Goal: Task Accomplishment & Management: Complete application form

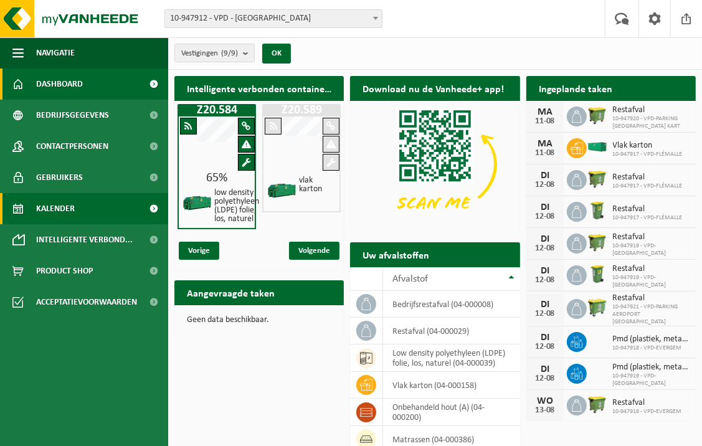
click at [88, 203] on link "Kalender" at bounding box center [84, 208] width 168 height 31
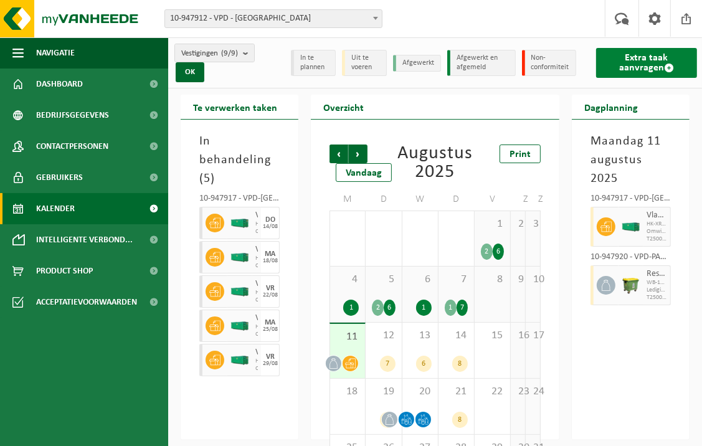
click at [626, 59] on link "Extra taak aanvragen" at bounding box center [646, 63] width 101 height 30
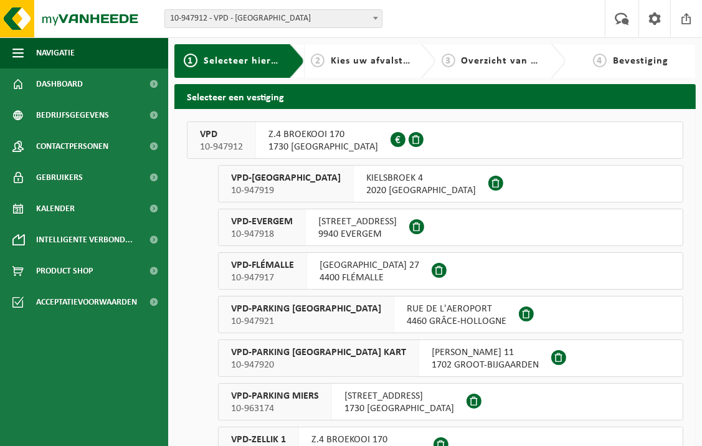
click at [489, 188] on span at bounding box center [496, 183] width 15 height 15
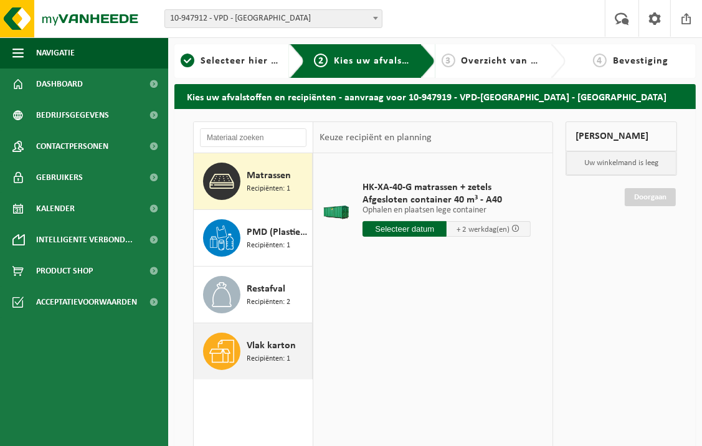
click at [259, 353] on span "Recipiënten: 1" at bounding box center [269, 359] width 44 height 12
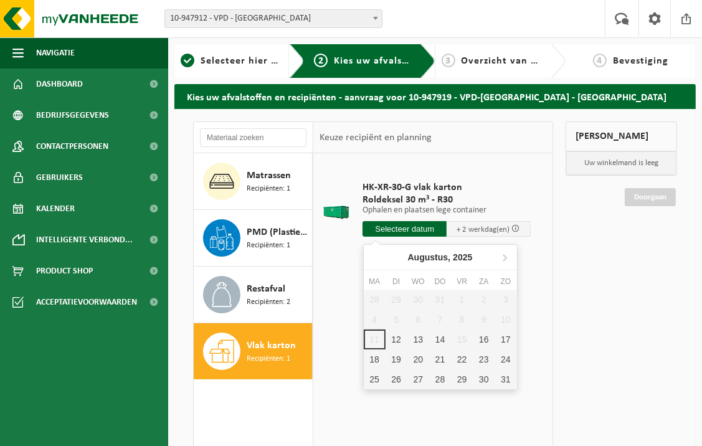
click at [389, 230] on input "text" at bounding box center [405, 229] width 84 height 16
click at [396, 336] on div "12" at bounding box center [397, 340] width 22 height 20
type input "Van 2025-08-12"
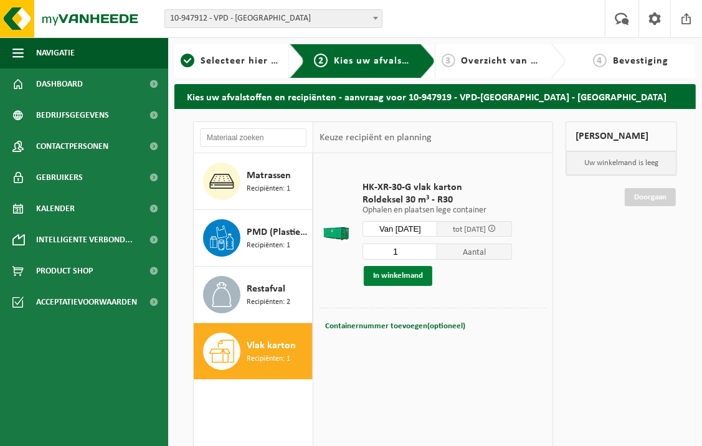
click at [415, 275] on button "In winkelmand" at bounding box center [398, 276] width 69 height 20
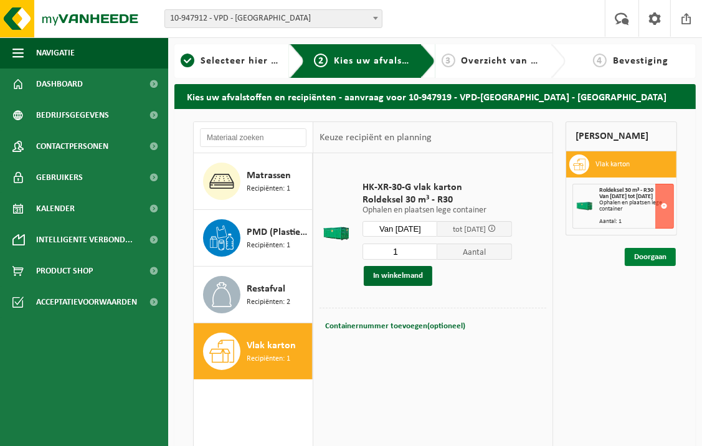
click at [641, 262] on link "Doorgaan" at bounding box center [650, 257] width 51 height 18
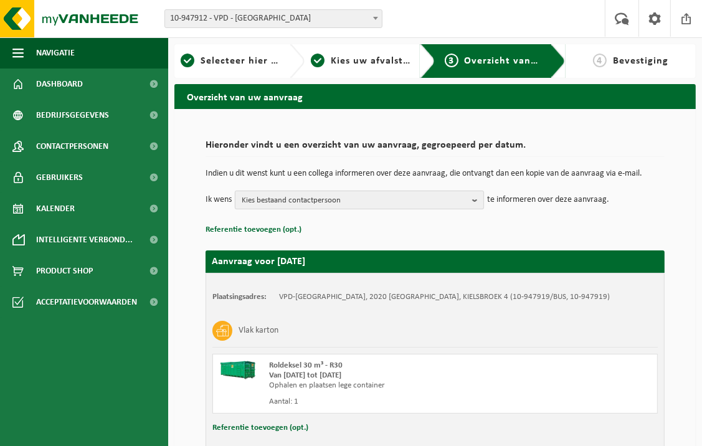
click at [479, 201] on b "button" at bounding box center [477, 199] width 11 height 17
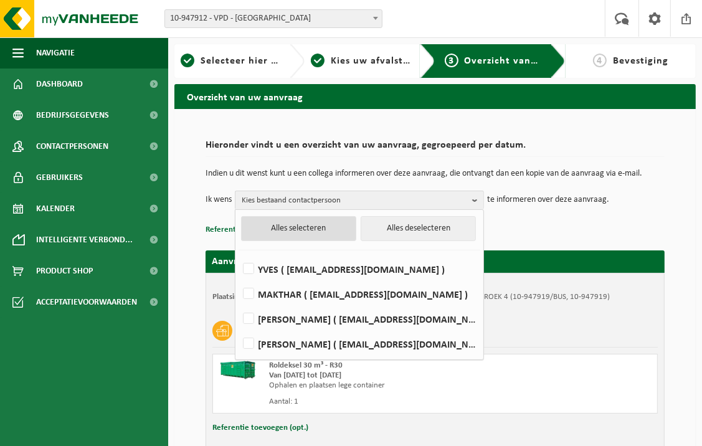
click at [288, 222] on button "Alles selecteren" at bounding box center [298, 228] width 115 height 25
checkbox input "true"
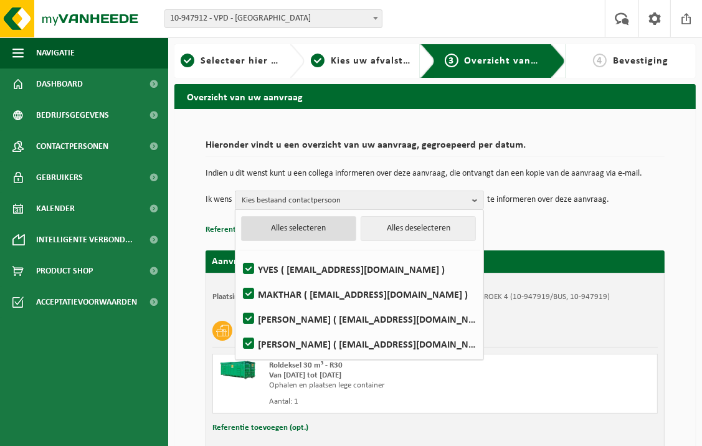
click at [289, 226] on button "Alles selecteren" at bounding box center [298, 228] width 115 height 25
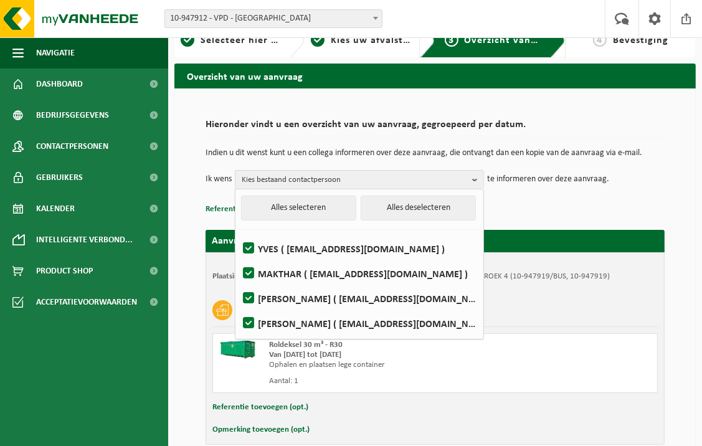
scroll to position [81, 0]
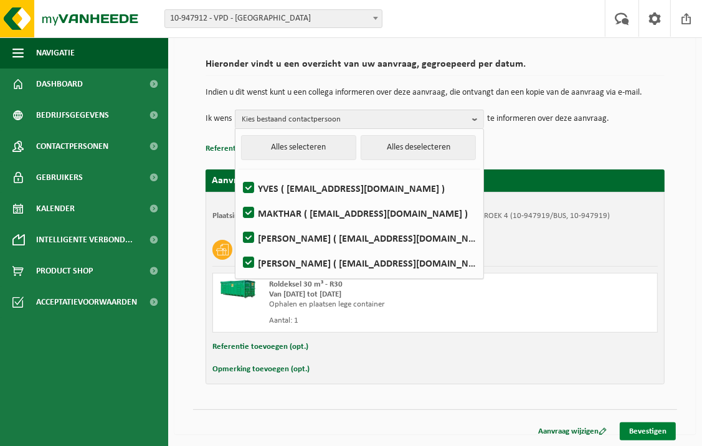
click at [655, 431] on link "Bevestigen" at bounding box center [648, 431] width 56 height 18
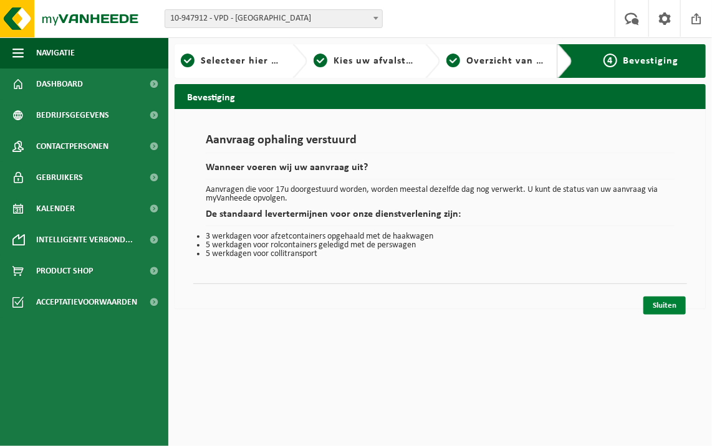
click at [651, 302] on link "Sluiten" at bounding box center [664, 306] width 42 height 18
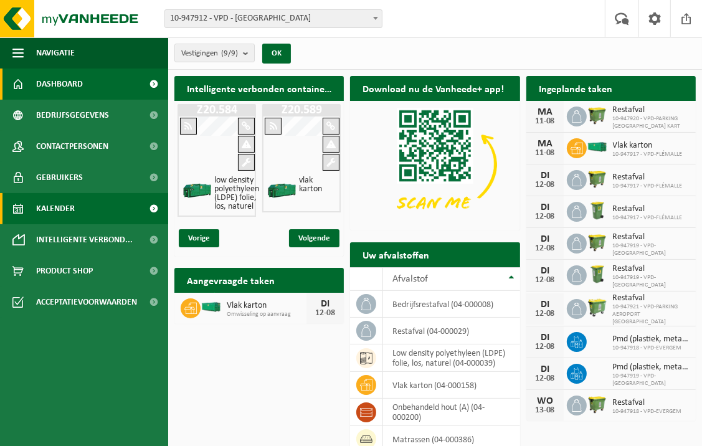
click at [90, 206] on link "Kalender" at bounding box center [84, 208] width 168 height 31
click at [85, 214] on link "Kalender" at bounding box center [84, 208] width 168 height 31
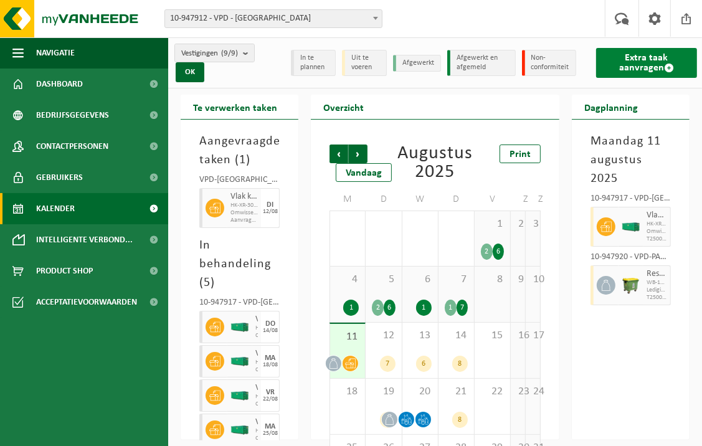
click at [608, 67] on link "Extra taak aanvragen" at bounding box center [646, 63] width 101 height 30
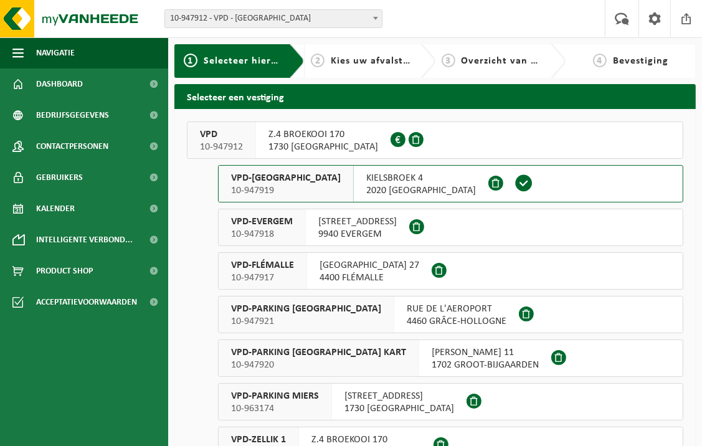
click at [327, 439] on span "Z.4 BROEKOOI 170" at bounding box center [367, 440] width 110 height 12
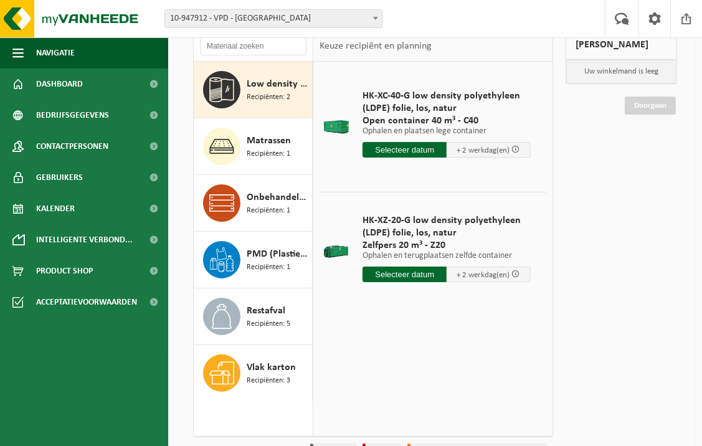
scroll to position [95, 0]
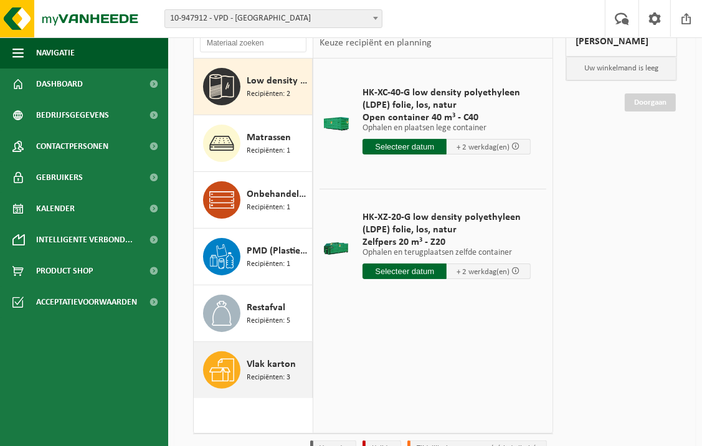
click at [259, 374] on span "Recipiënten: 3" at bounding box center [269, 378] width 44 height 12
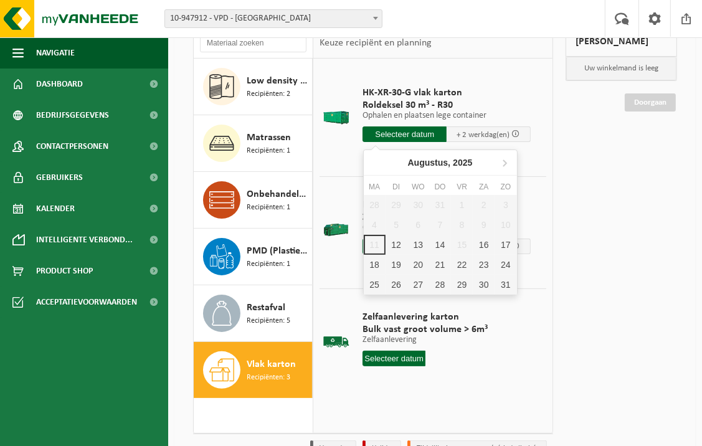
click at [408, 136] on input "text" at bounding box center [405, 134] width 84 height 16
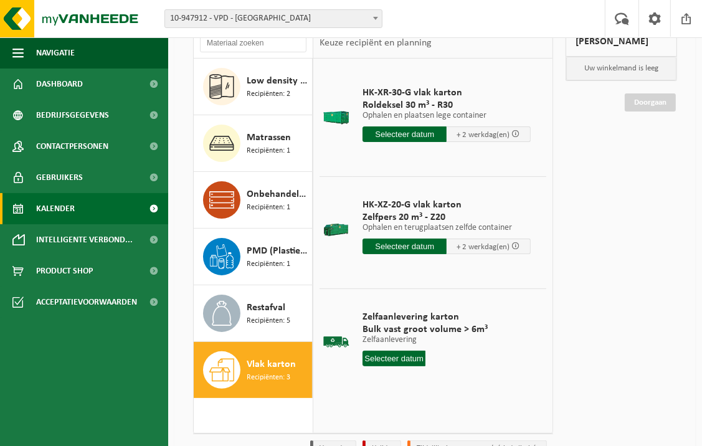
click at [90, 207] on link "Kalender" at bounding box center [84, 208] width 168 height 31
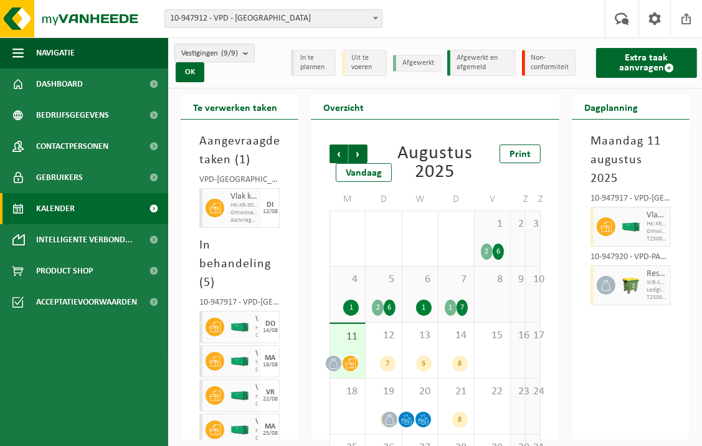
click at [347, 339] on span "11" at bounding box center [347, 337] width 22 height 14
click at [391, 351] on div "12 7" at bounding box center [384, 350] width 36 height 55
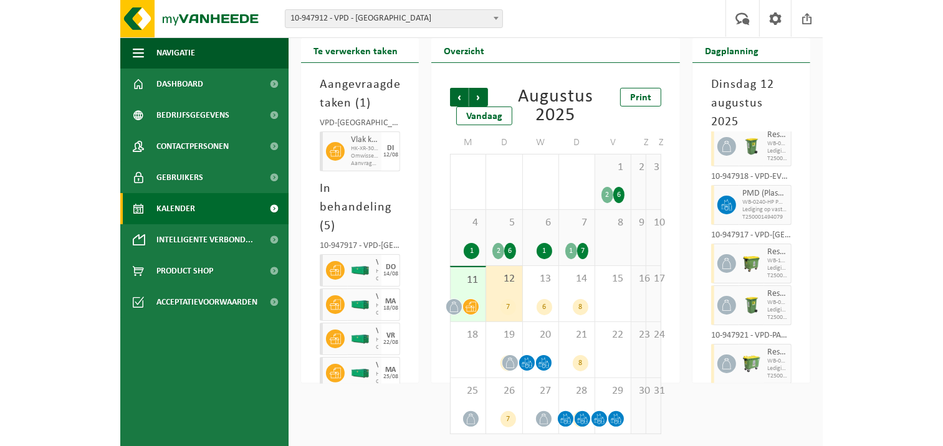
scroll to position [37, 0]
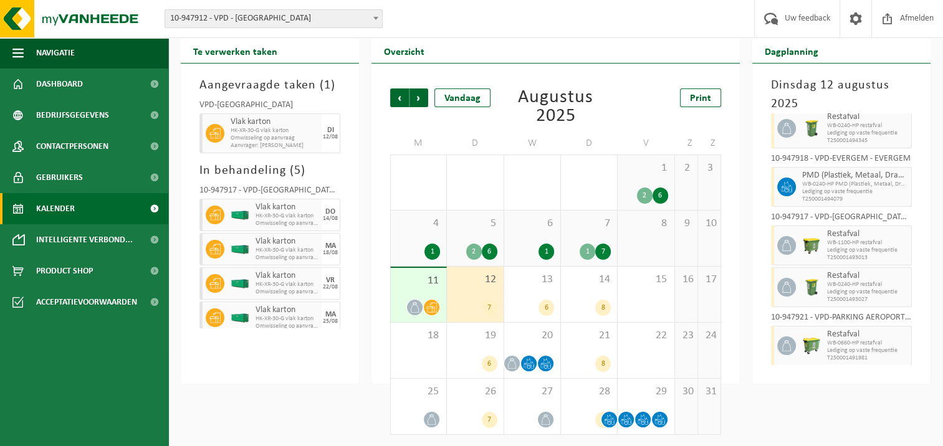
click at [428, 289] on div "11" at bounding box center [418, 295] width 55 height 54
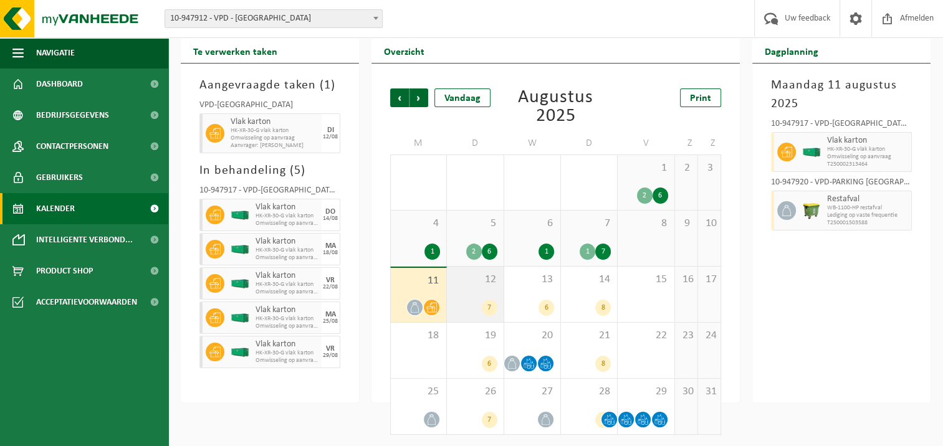
click at [466, 294] on div "12 7" at bounding box center [475, 294] width 56 height 55
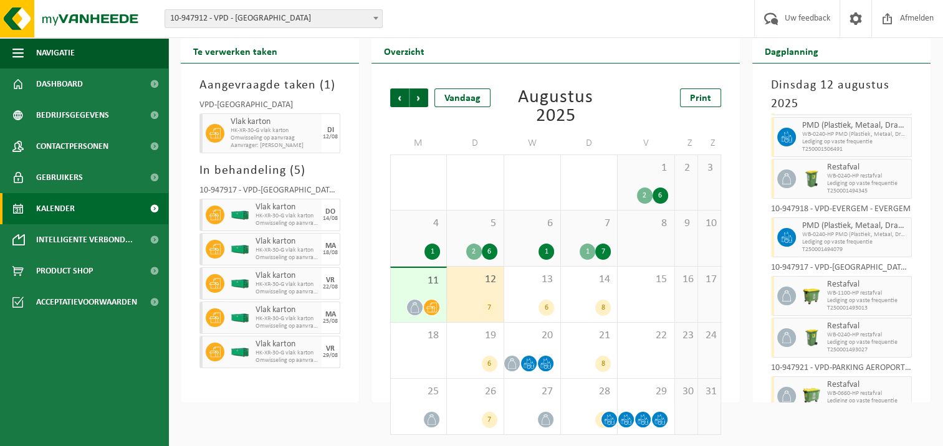
scroll to position [70, 0]
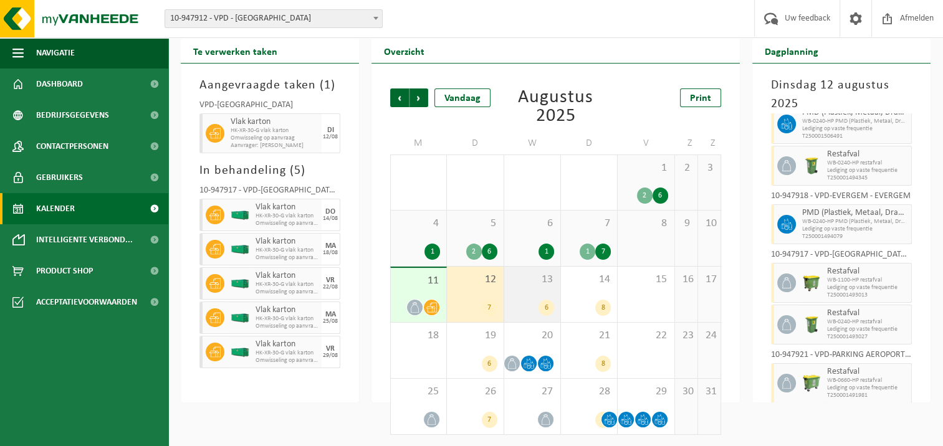
click at [541, 296] on div "13 6" at bounding box center [532, 294] width 56 height 55
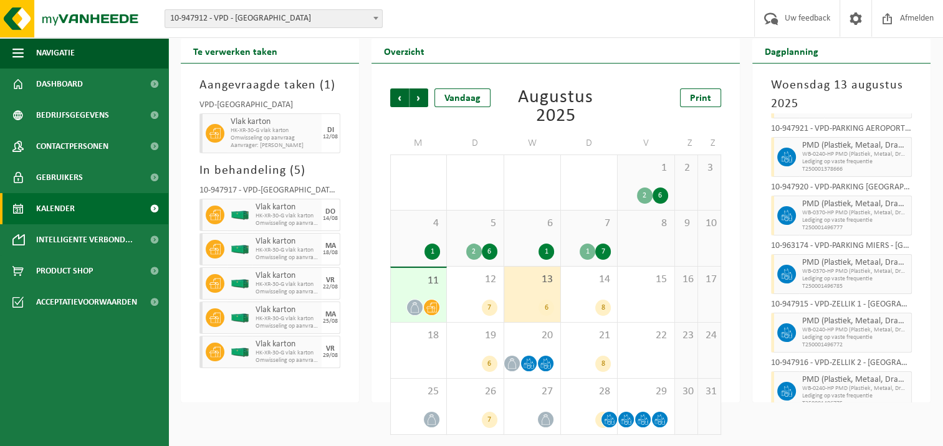
scroll to position [62, 0]
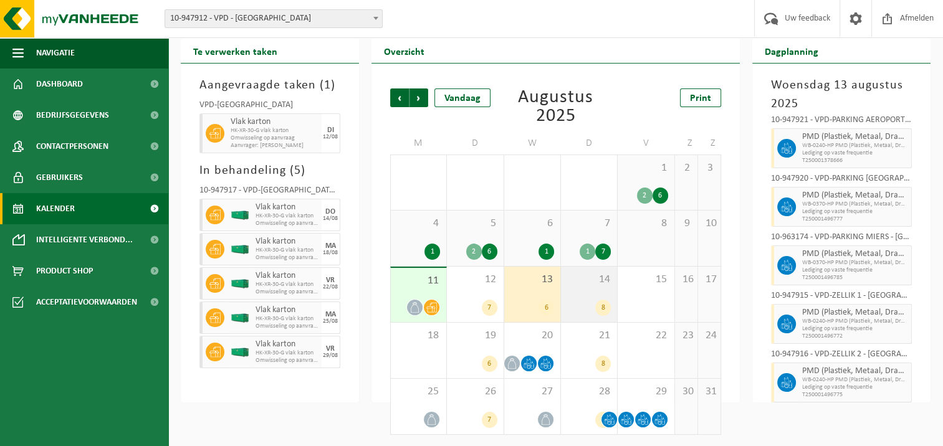
click at [588, 293] on div "14 8" at bounding box center [589, 294] width 56 height 55
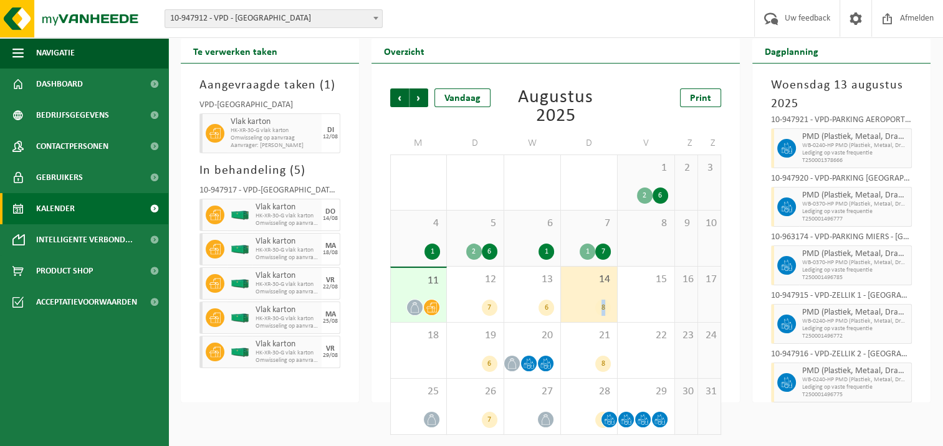
click at [588, 293] on div "14 8" at bounding box center [589, 294] width 56 height 55
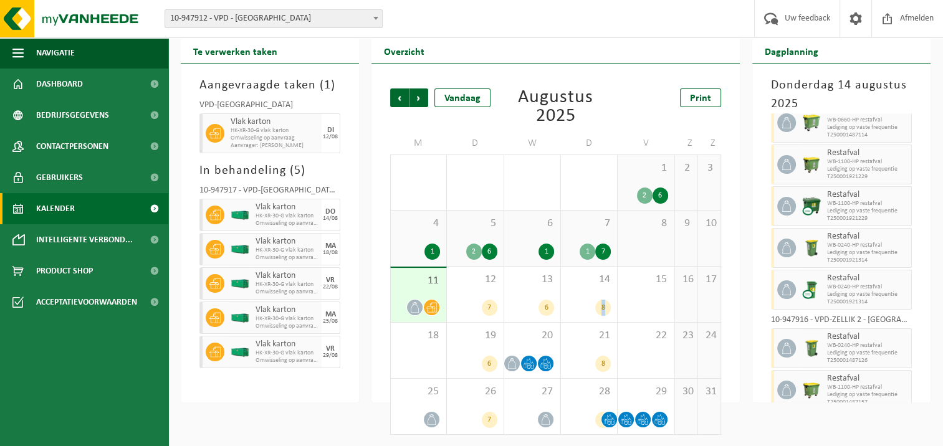
scroll to position [95, 0]
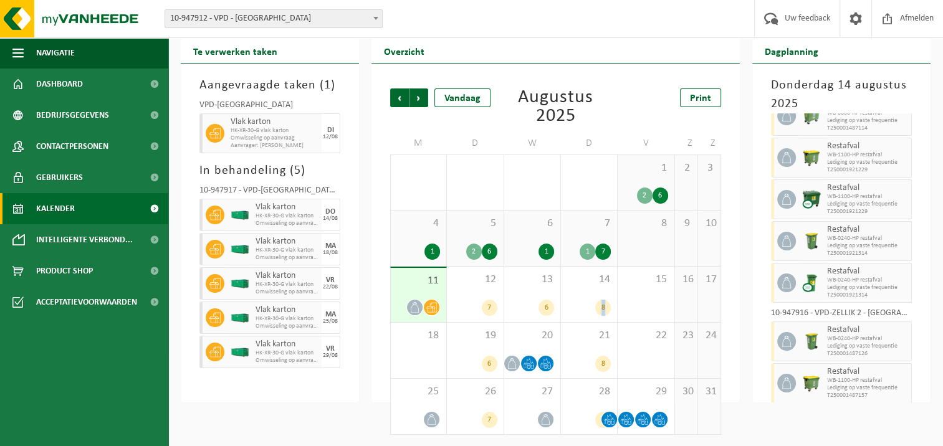
click at [101, 207] on link "Kalender" at bounding box center [84, 208] width 168 height 31
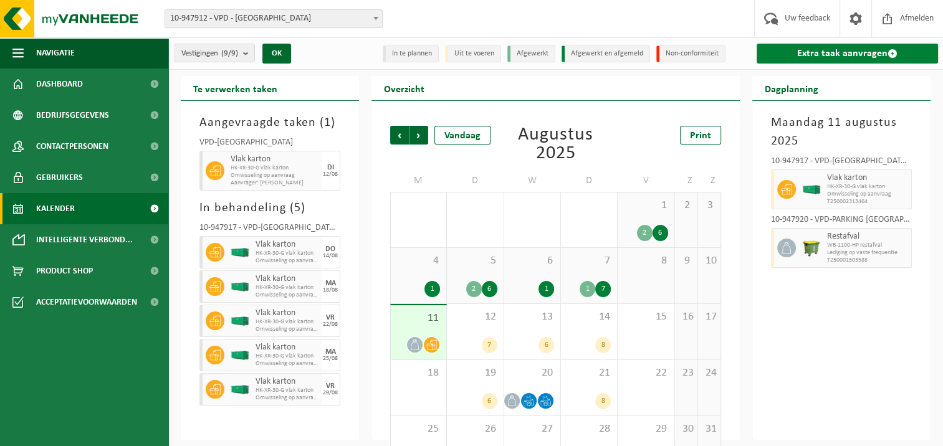
click at [825, 52] on link "Extra taak aanvragen" at bounding box center [846, 54] width 181 height 20
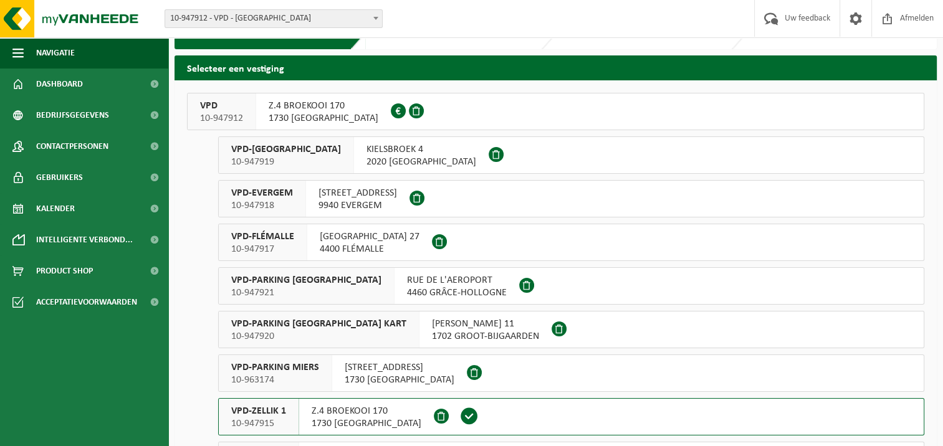
scroll to position [43, 0]
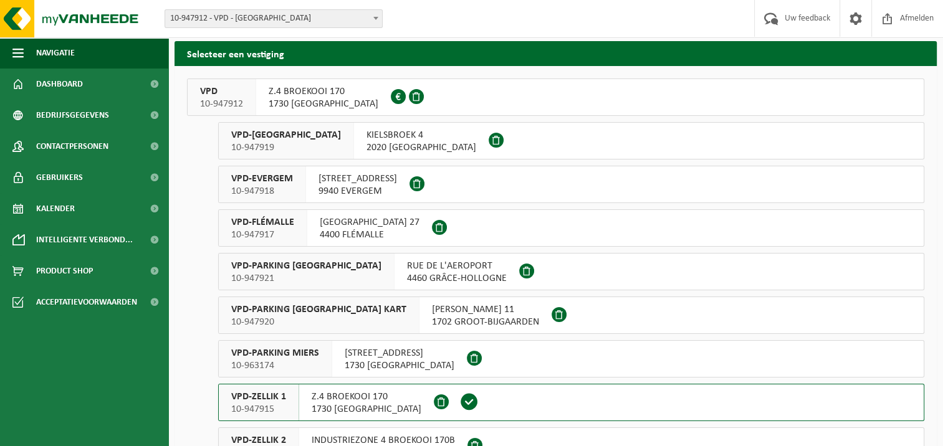
click at [267, 404] on span "10-947915" at bounding box center [258, 409] width 55 height 12
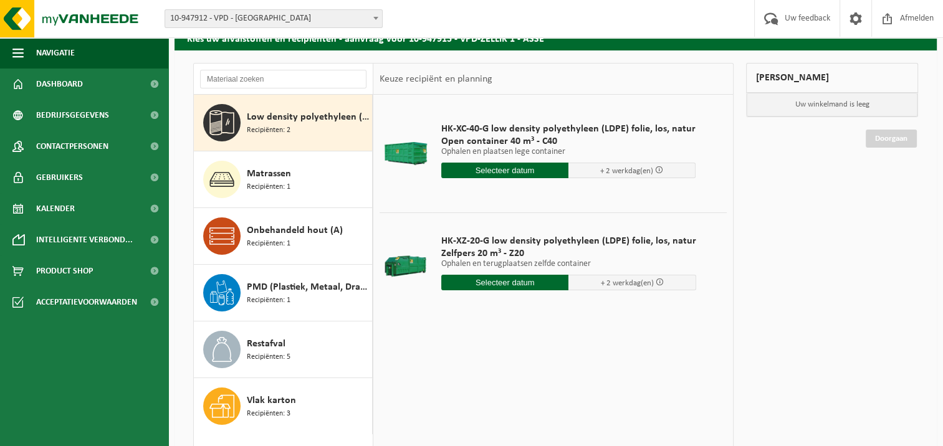
scroll to position [60, 0]
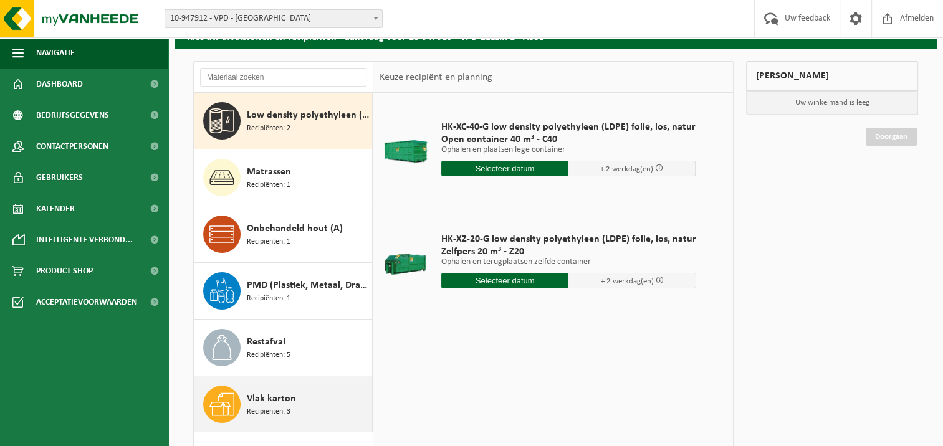
click at [257, 406] on span "Recipiënten: 3" at bounding box center [269, 412] width 44 height 12
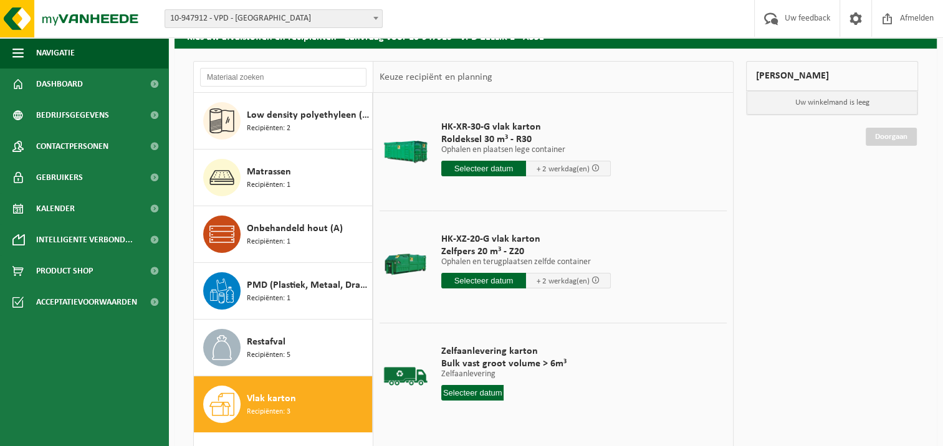
click at [475, 169] on input "text" at bounding box center [483, 169] width 85 height 16
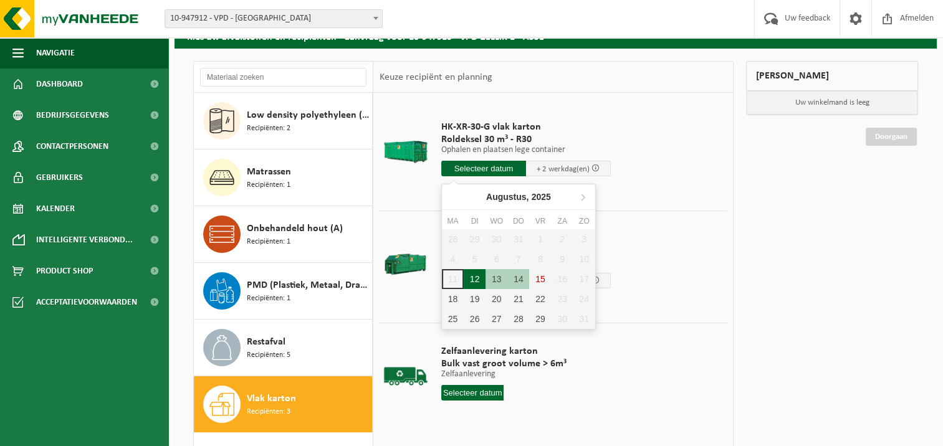
click at [476, 275] on div "12" at bounding box center [475, 279] width 22 height 20
type input "Van [DATE]"
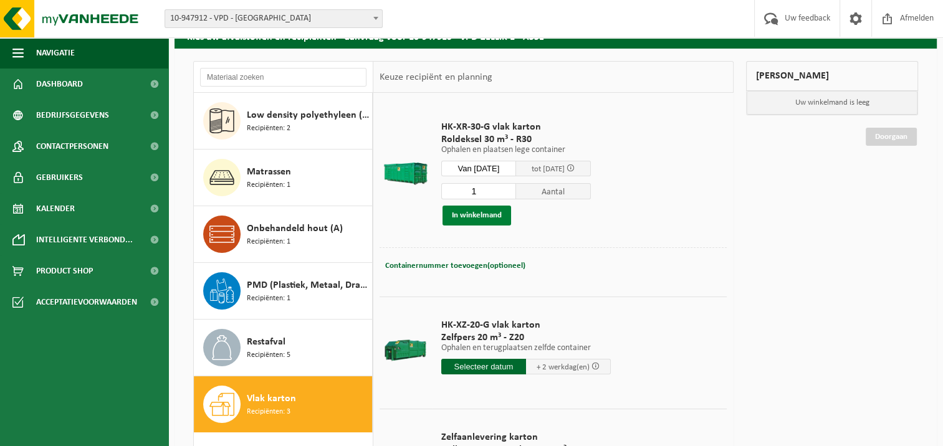
click at [469, 213] on button "In winkelmand" at bounding box center [476, 216] width 69 height 20
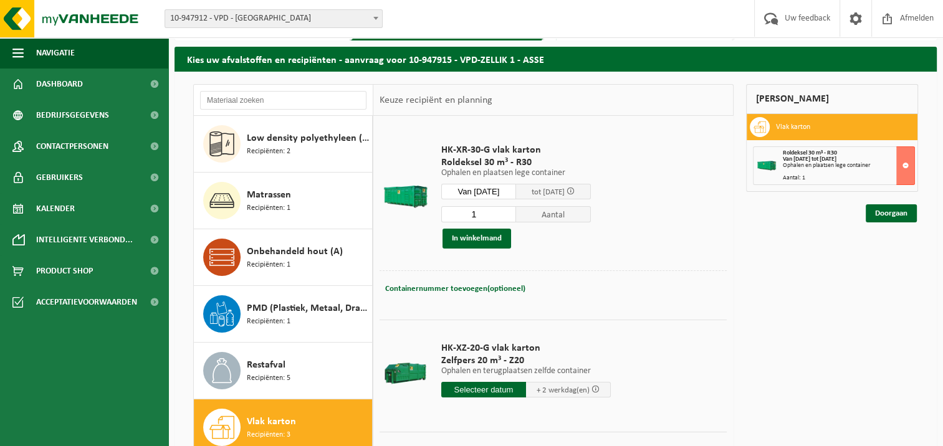
scroll to position [41, 0]
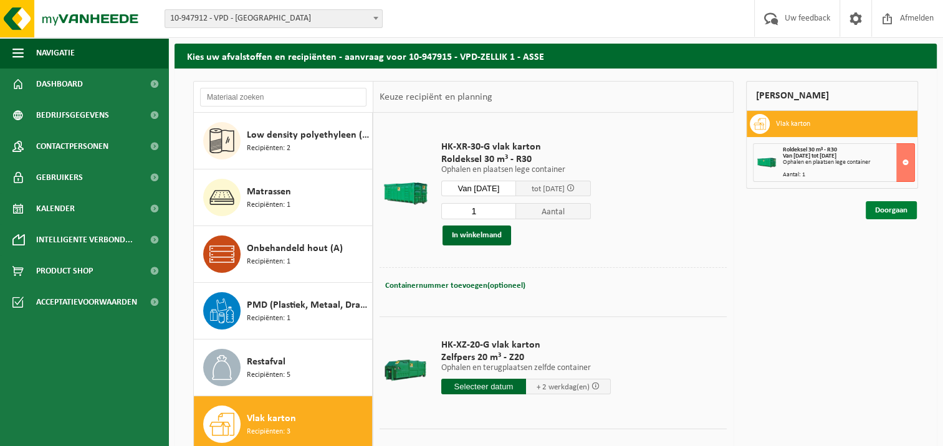
click at [884, 209] on link "Doorgaan" at bounding box center [890, 210] width 51 height 18
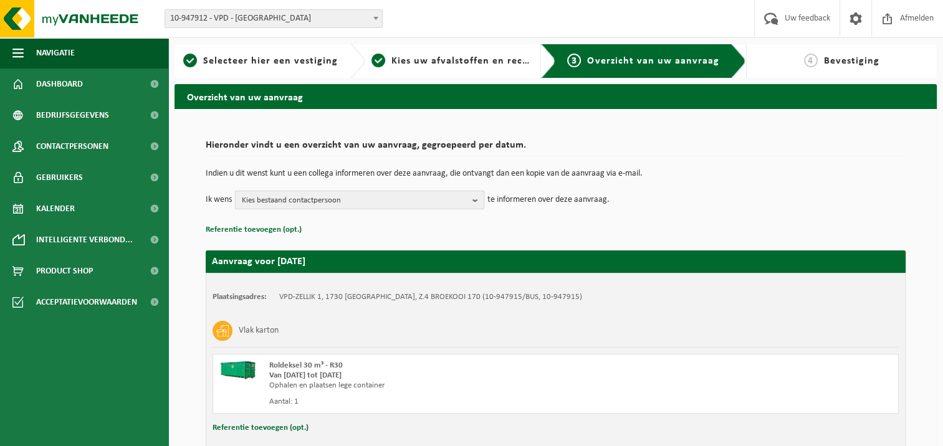
click at [474, 198] on b "button" at bounding box center [477, 199] width 11 height 17
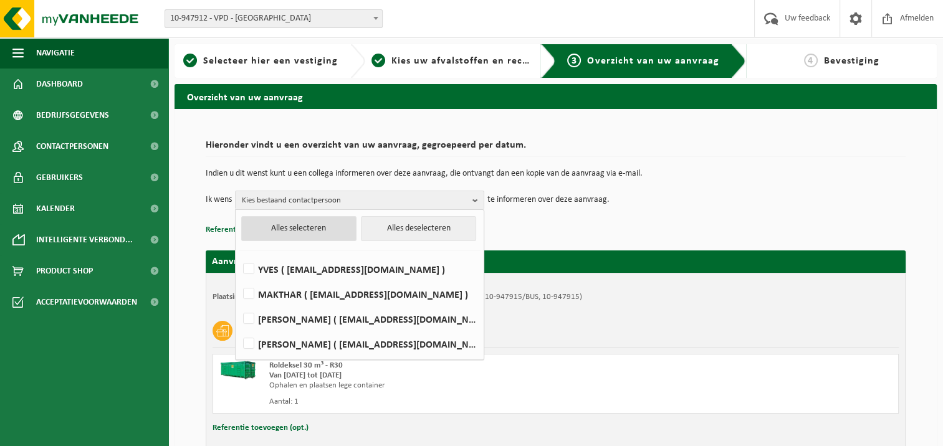
click at [311, 226] on button "Alles selecteren" at bounding box center [298, 228] width 115 height 25
checkbox input "true"
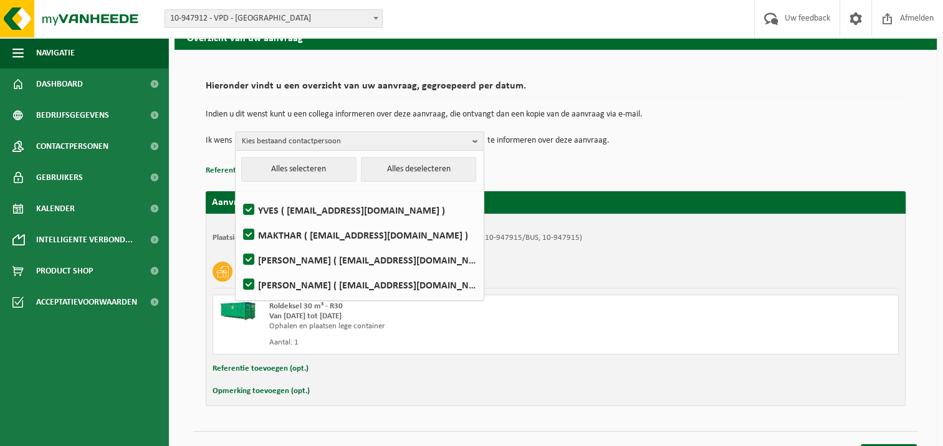
scroll to position [81, 0]
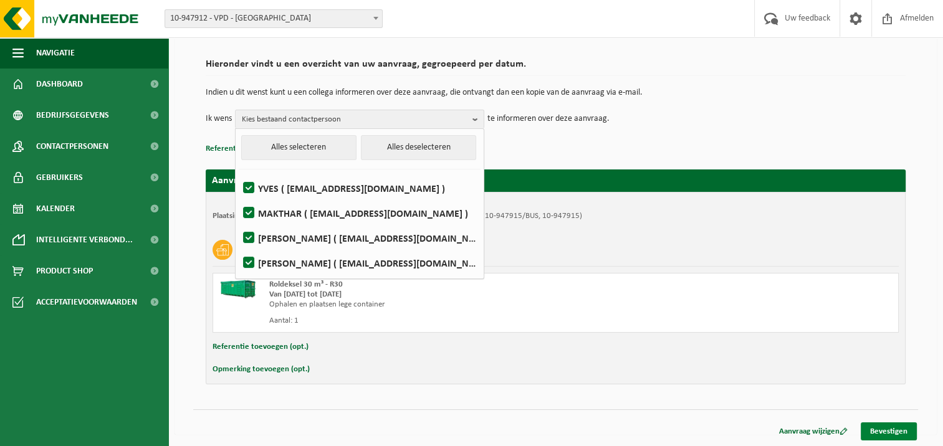
click at [881, 426] on link "Bevestigen" at bounding box center [889, 431] width 56 height 18
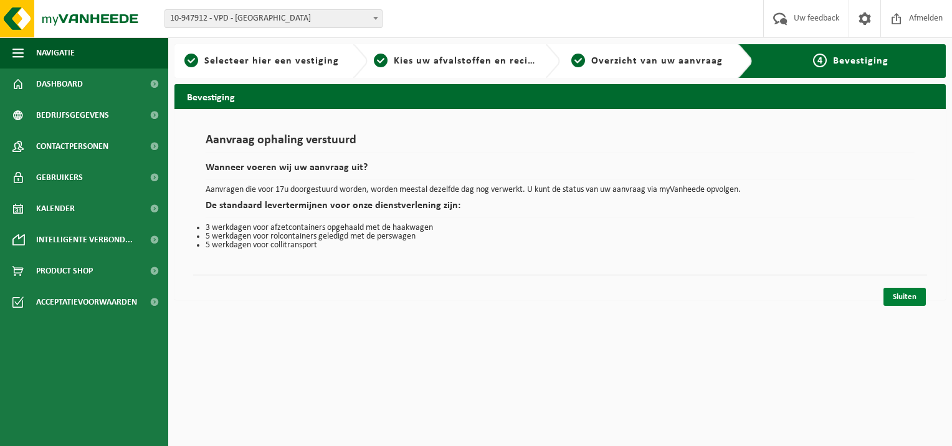
click at [897, 292] on link "Sluiten" at bounding box center [905, 297] width 42 height 18
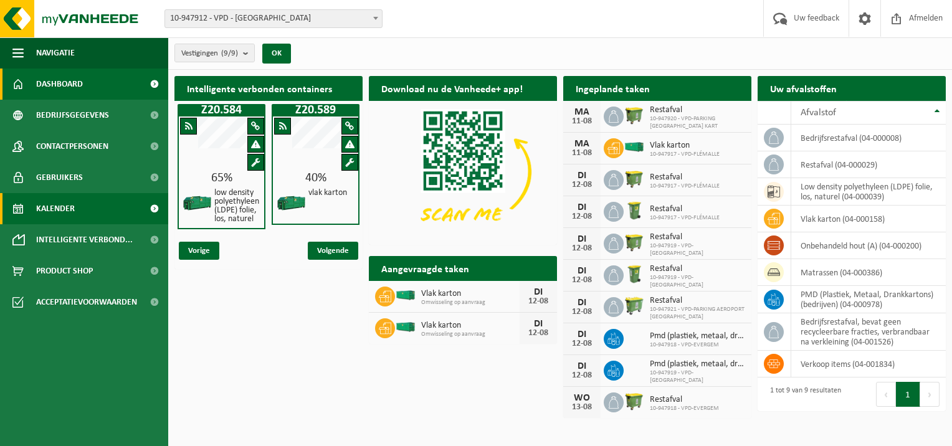
click at [103, 211] on link "Kalender" at bounding box center [84, 208] width 168 height 31
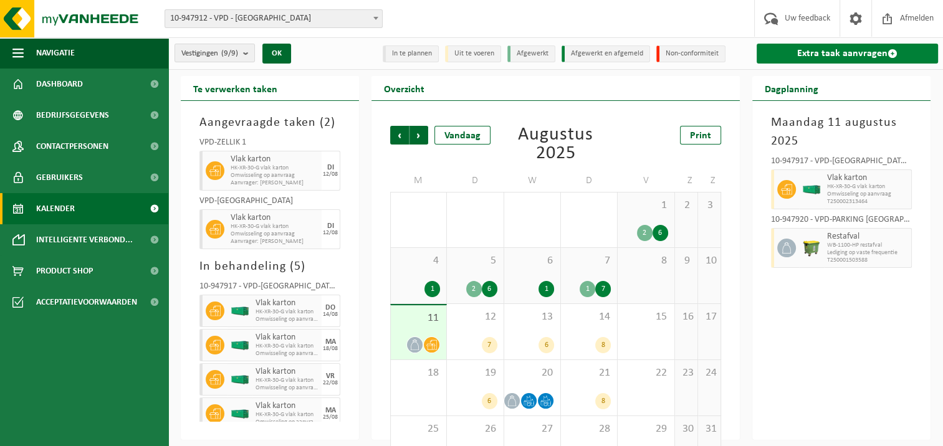
click at [794, 51] on link "Extra taak aanvragen" at bounding box center [846, 54] width 181 height 20
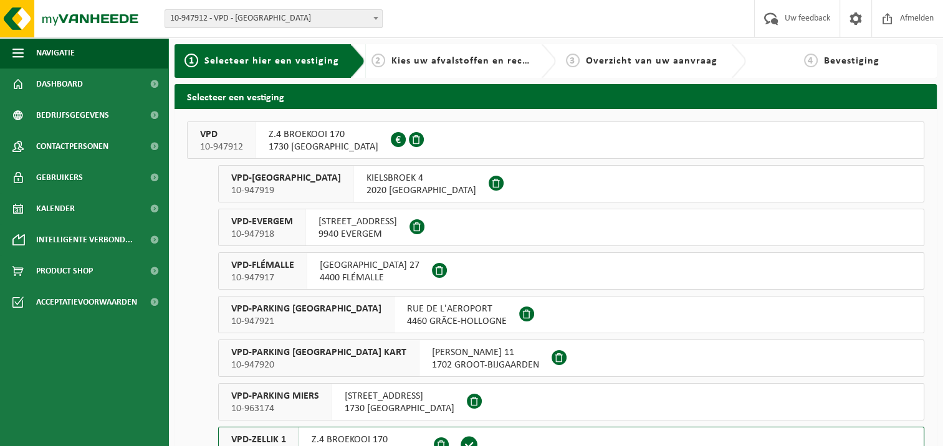
click at [267, 436] on span "VPD-ZELLIK 1" at bounding box center [258, 440] width 55 height 12
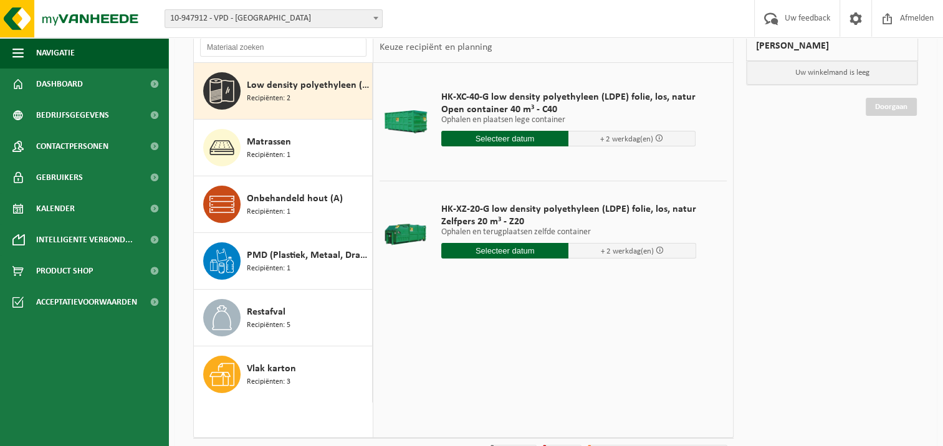
scroll to position [105, 0]
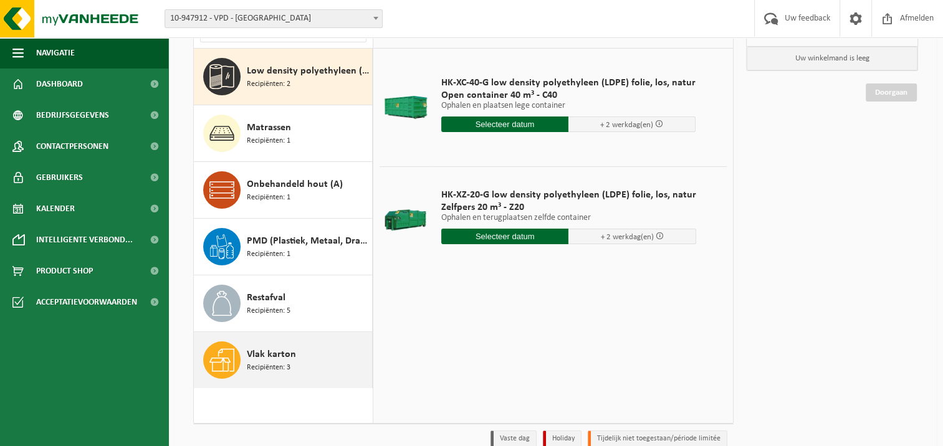
click at [309, 378] on div "Vlak karton Recipiënten: 3" at bounding box center [283, 360] width 179 height 56
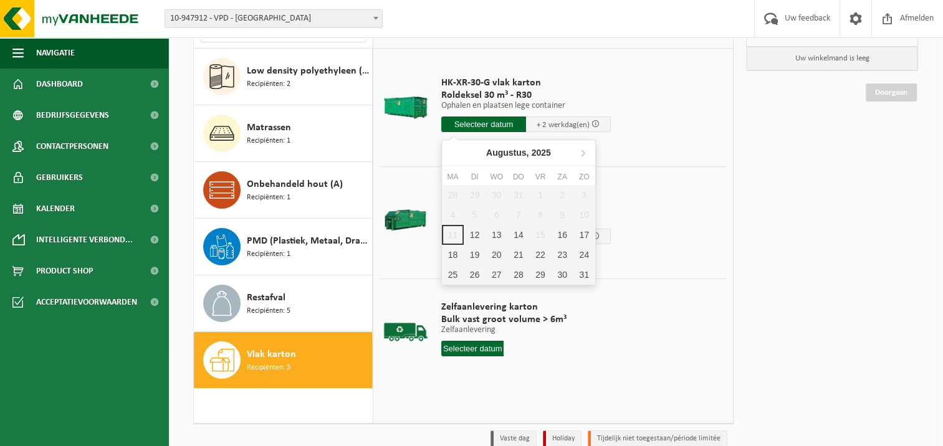
click at [478, 121] on input "text" at bounding box center [483, 125] width 85 height 16
click at [512, 234] on div "14" at bounding box center [518, 235] width 22 height 20
type input "Van 2025-08-14"
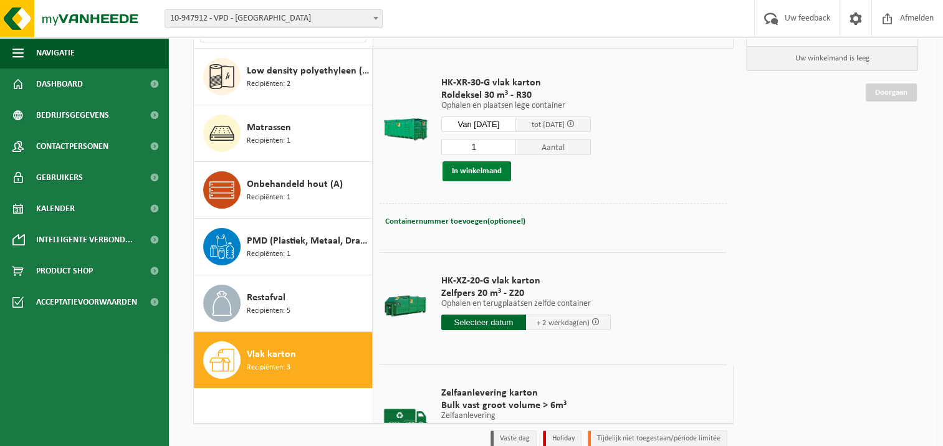
click at [476, 169] on button "In winkelmand" at bounding box center [476, 171] width 69 height 20
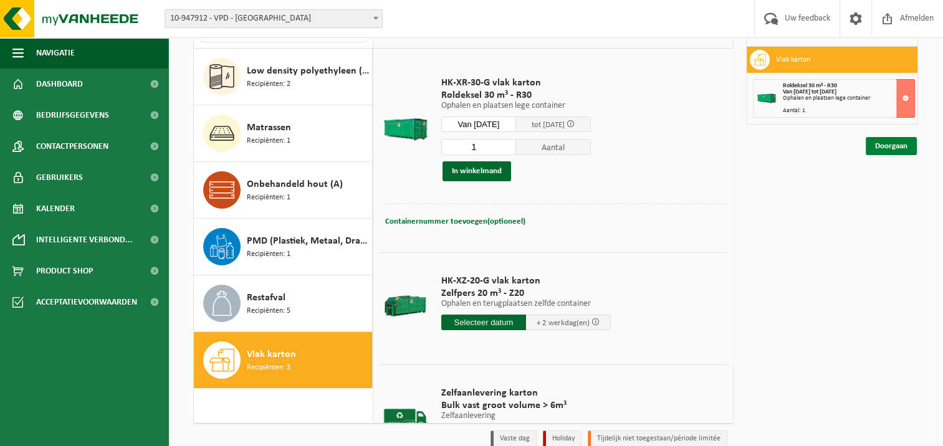
click at [903, 146] on link "Doorgaan" at bounding box center [890, 146] width 51 height 18
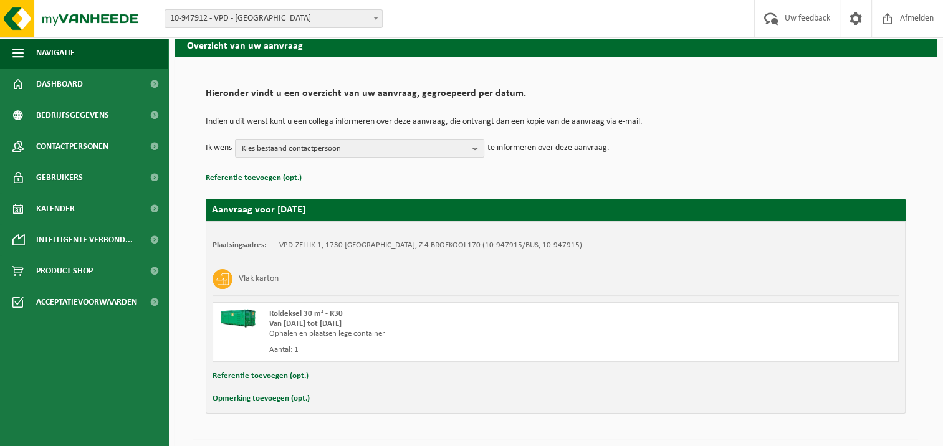
scroll to position [81, 0]
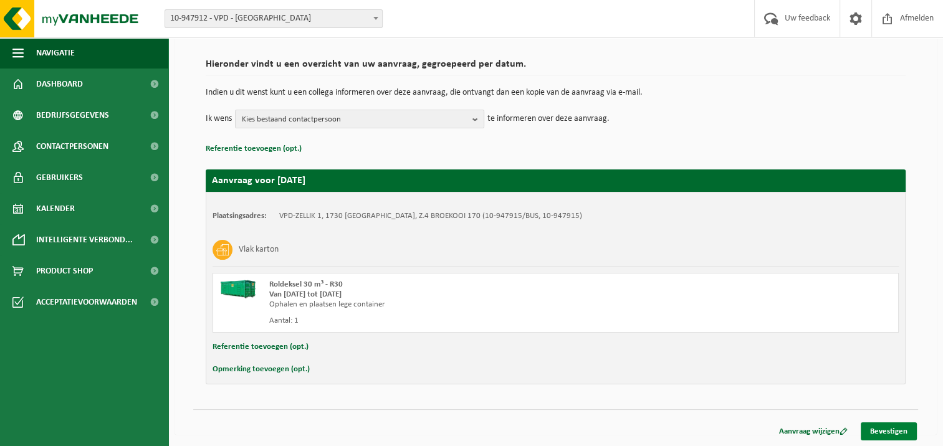
click at [867, 424] on link "Bevestigen" at bounding box center [889, 431] width 56 height 18
